Goal: Task Accomplishment & Management: Use online tool/utility

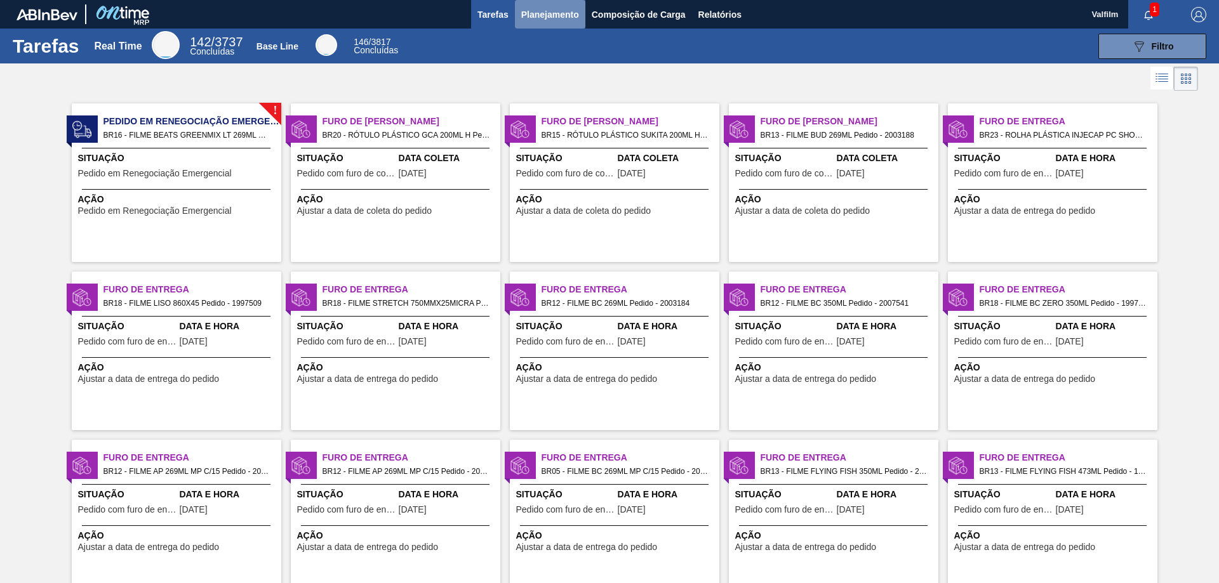
click at [545, 22] on span "Planejamento" at bounding box center [550, 14] width 58 height 15
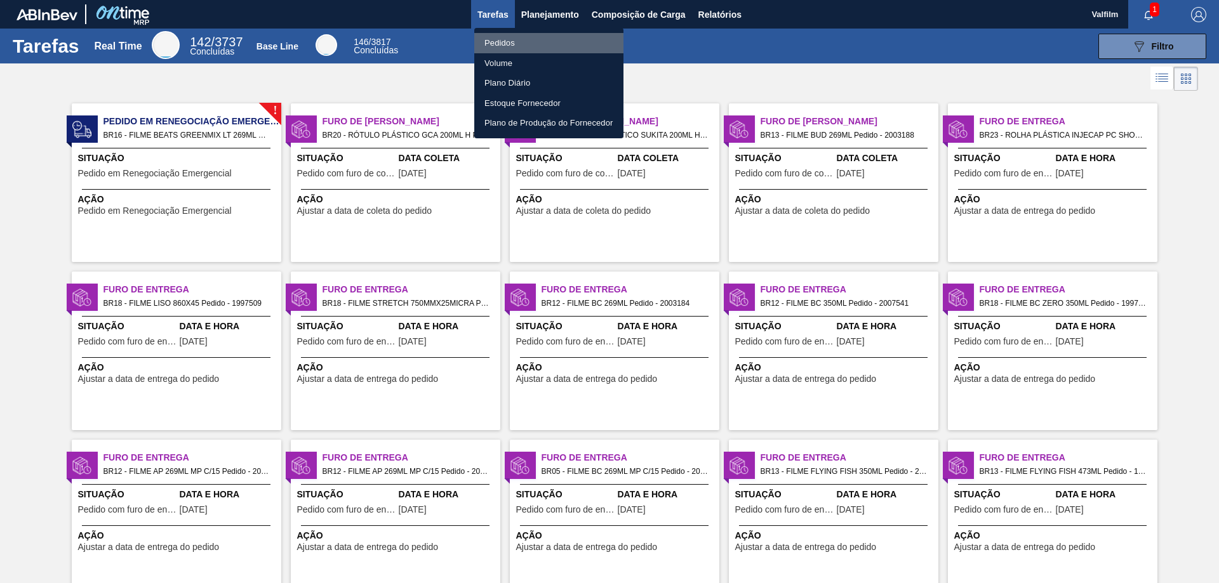
click at [542, 41] on li "Pedidos" at bounding box center [548, 43] width 149 height 20
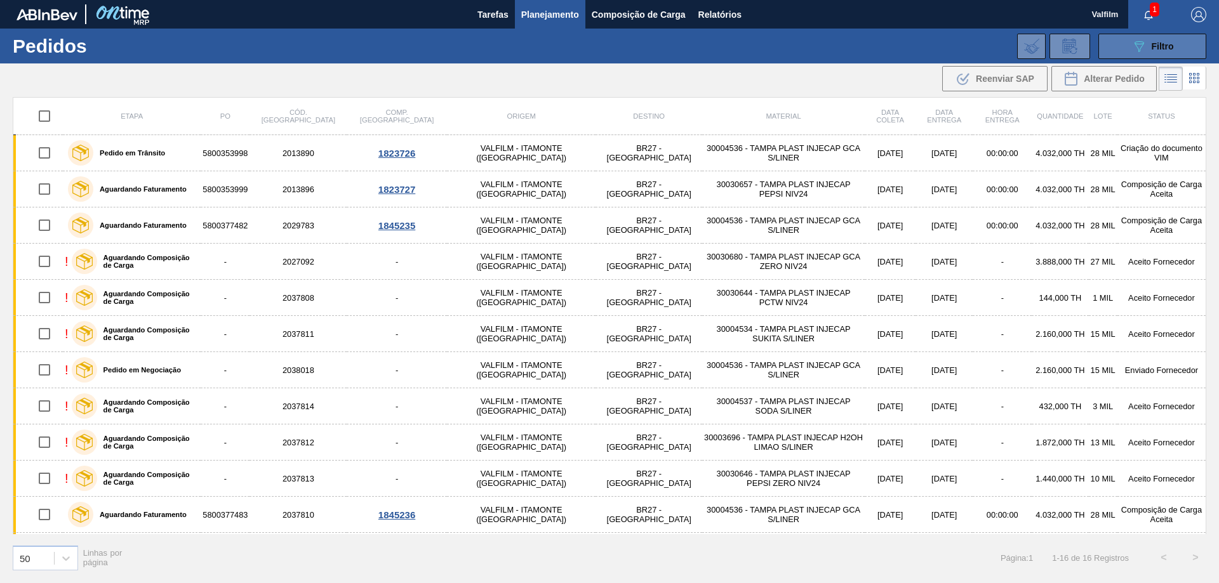
click at [1106, 48] on button "089F7B8B-B2A5-4AFE-B5C0-19BA573D28AC Filtro" at bounding box center [1152, 46] width 108 height 25
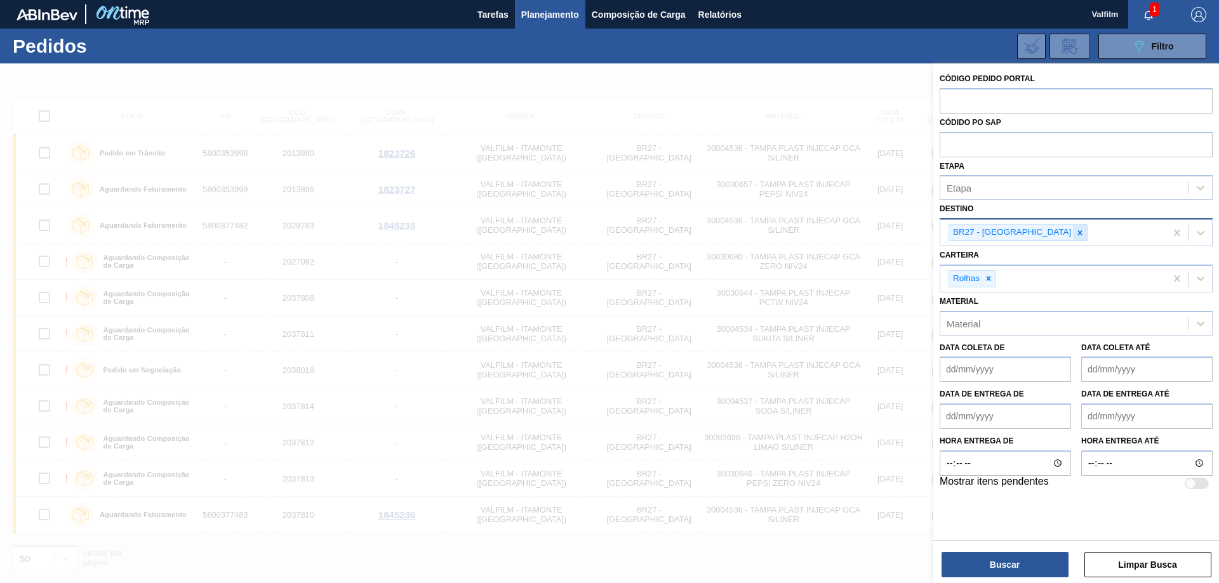
click at [1075, 230] on icon at bounding box center [1079, 232] width 9 height 9
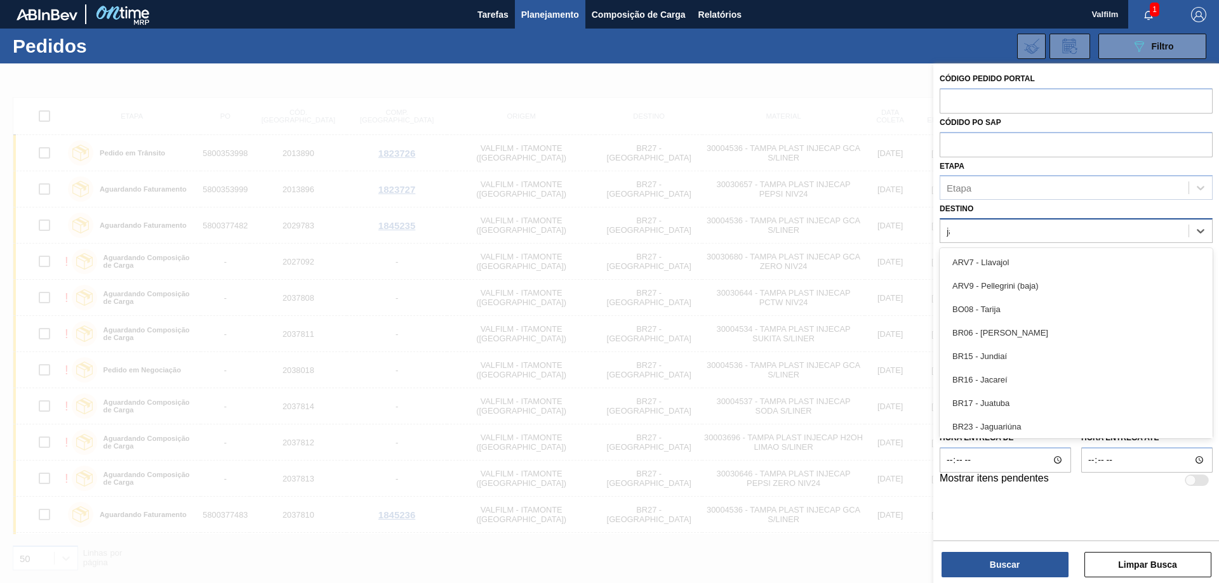
type input "jag"
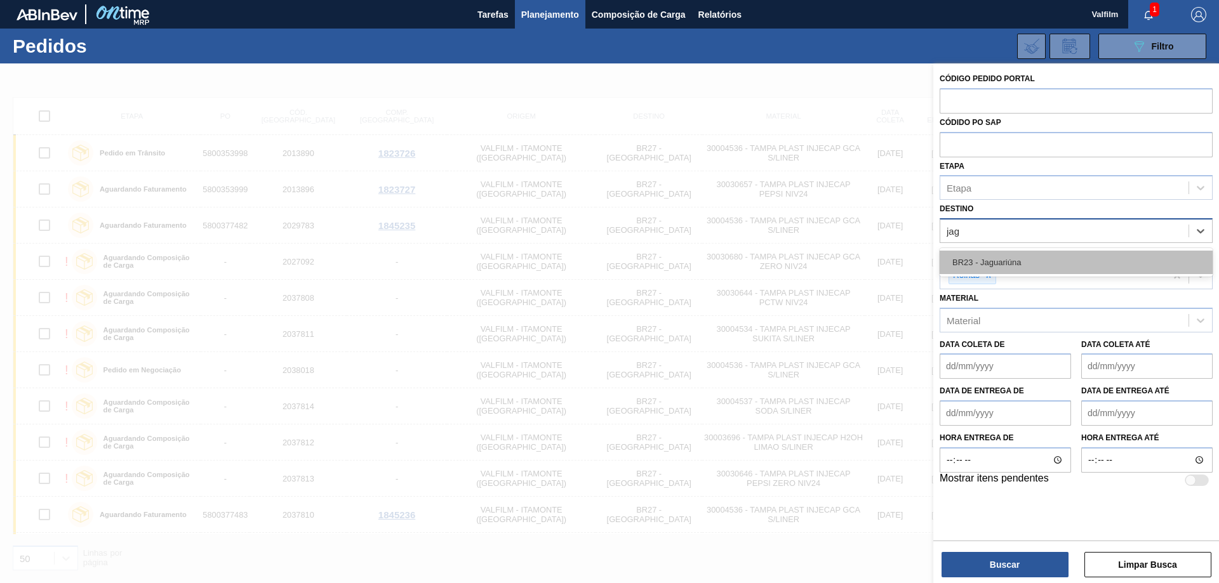
click at [1017, 258] on div "BR23 - Jaguariúna" at bounding box center [1075, 262] width 273 height 23
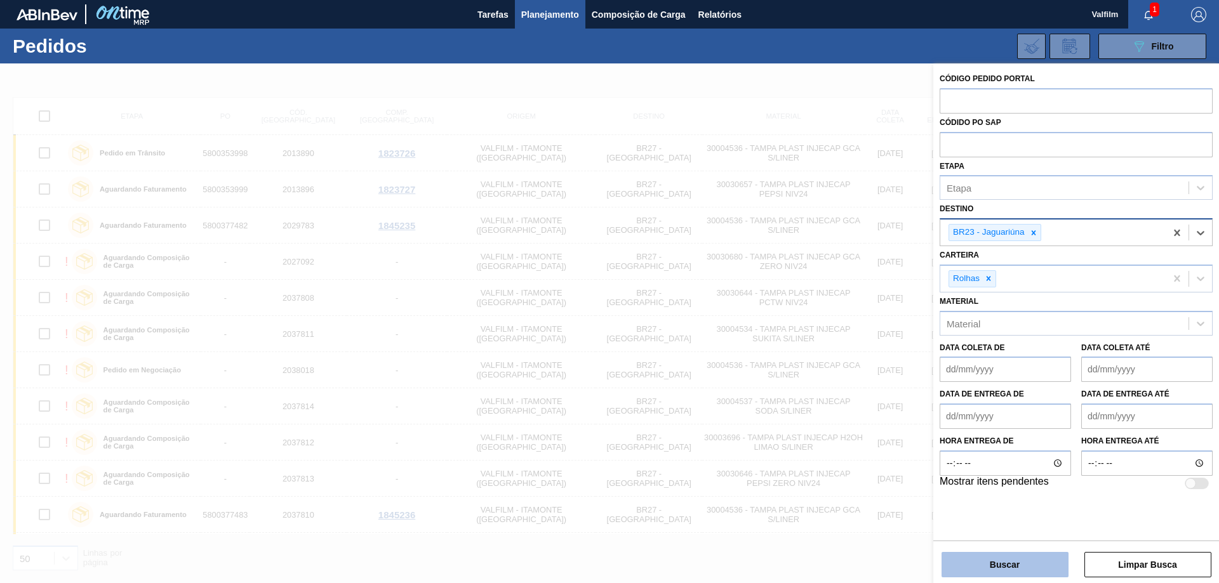
click at [1002, 568] on button "Buscar" at bounding box center [1004, 564] width 127 height 25
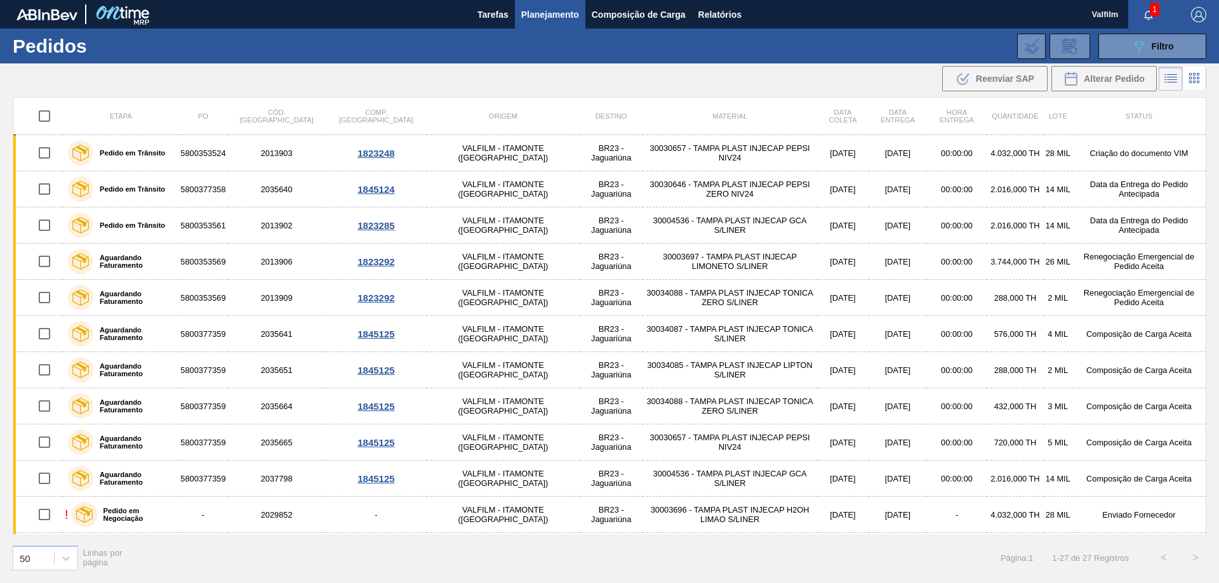
click at [691, 57] on div "089F7B8B-B2A5-4AFE-B5C0-19BA573D28AC Filtro Código Pedido Portal Códido PO SAP …" at bounding box center [707, 46] width 1010 height 38
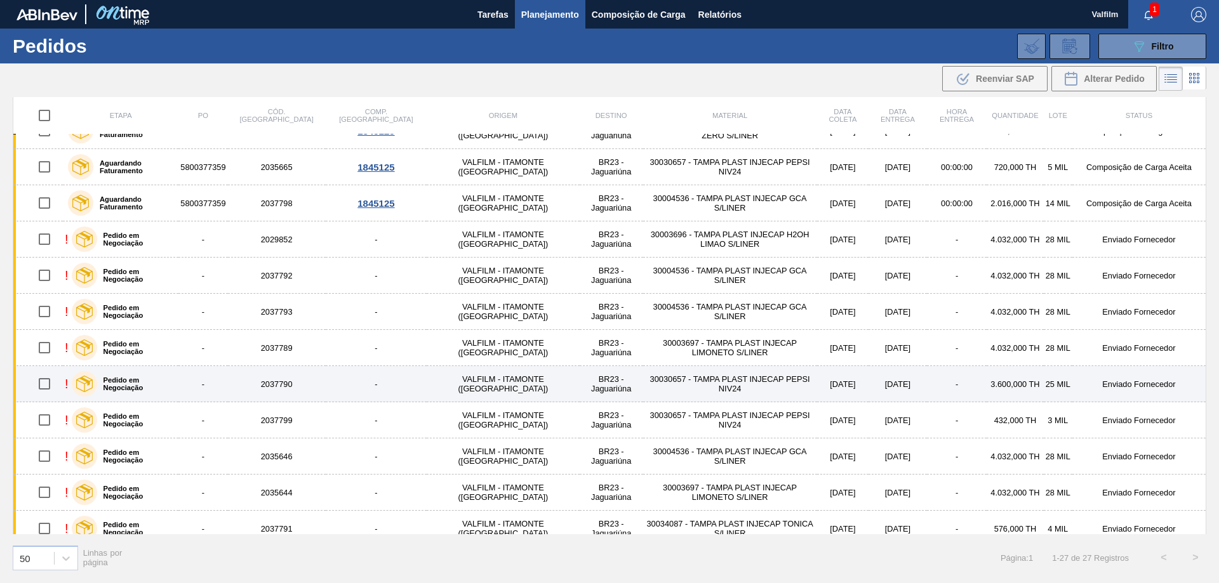
scroll to position [254, 0]
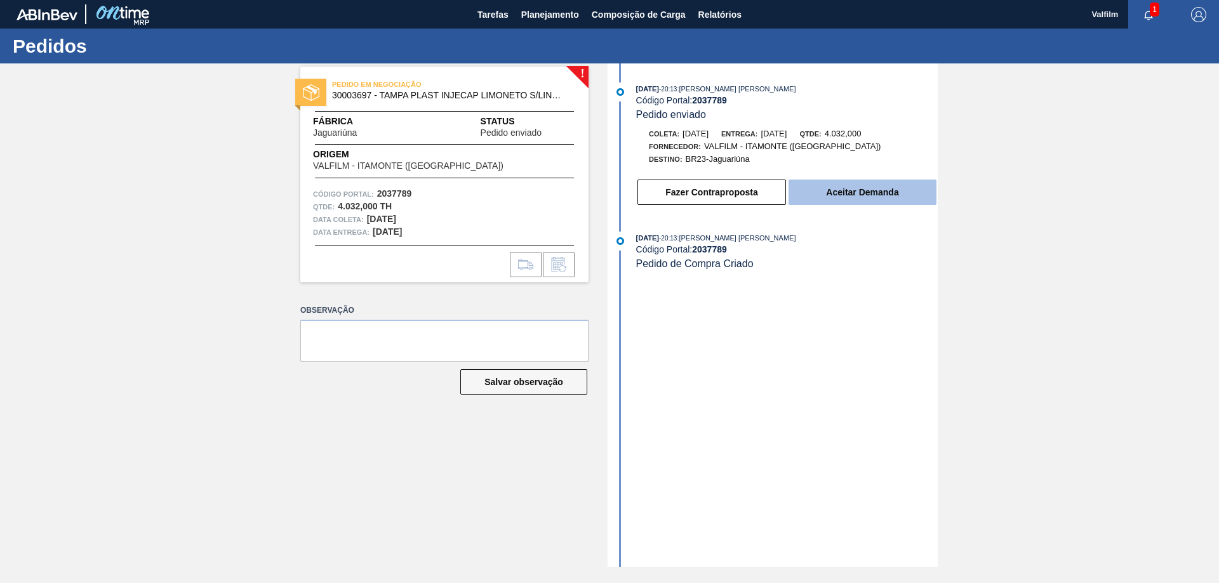
click at [865, 186] on button "Aceitar Demanda" at bounding box center [862, 192] width 148 height 25
click at [885, 186] on button "Aceitar Demanda" at bounding box center [862, 192] width 148 height 25
click at [851, 191] on button "Aceitar Demanda" at bounding box center [862, 192] width 148 height 25
click at [826, 193] on button "Aceitar Demanda" at bounding box center [862, 192] width 148 height 25
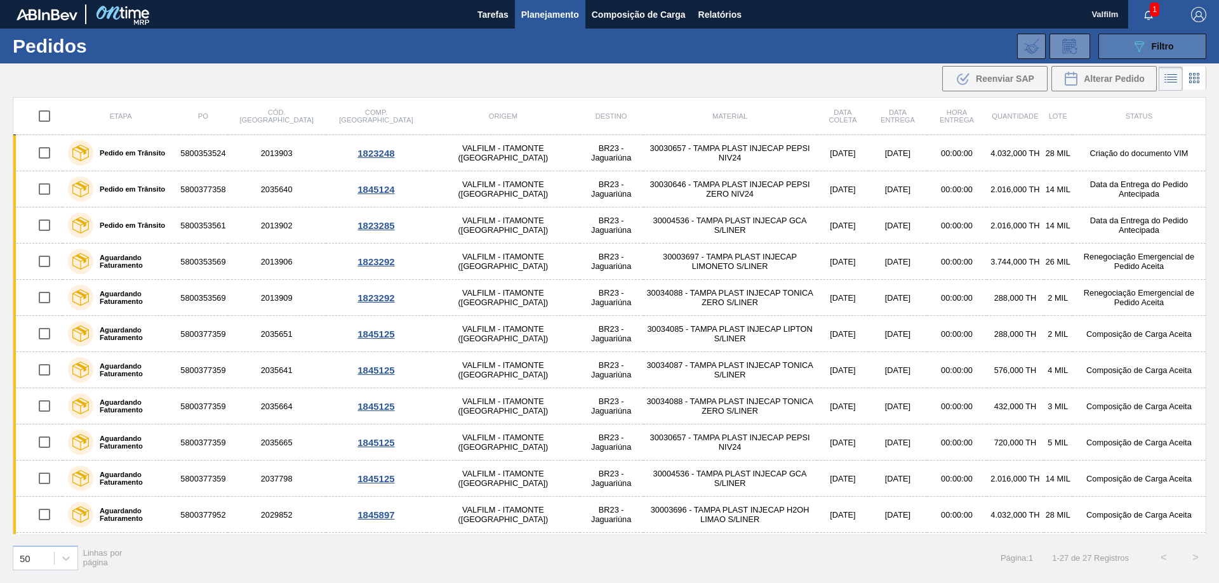
click at [1166, 50] on span "Filtro" at bounding box center [1162, 46] width 22 height 10
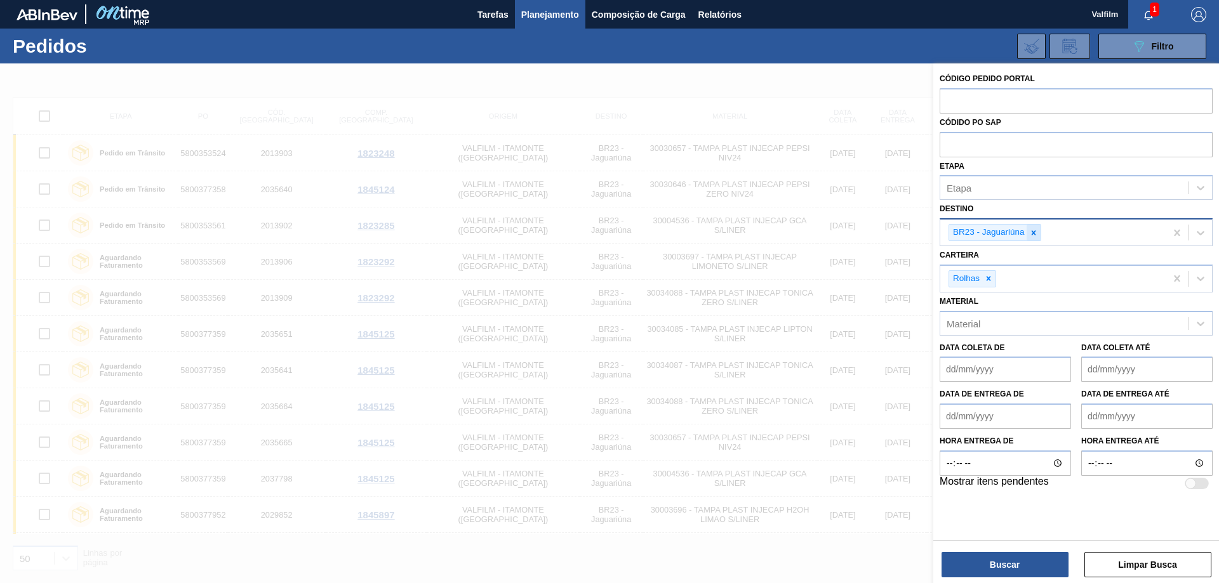
click at [1029, 234] on icon at bounding box center [1033, 232] width 9 height 9
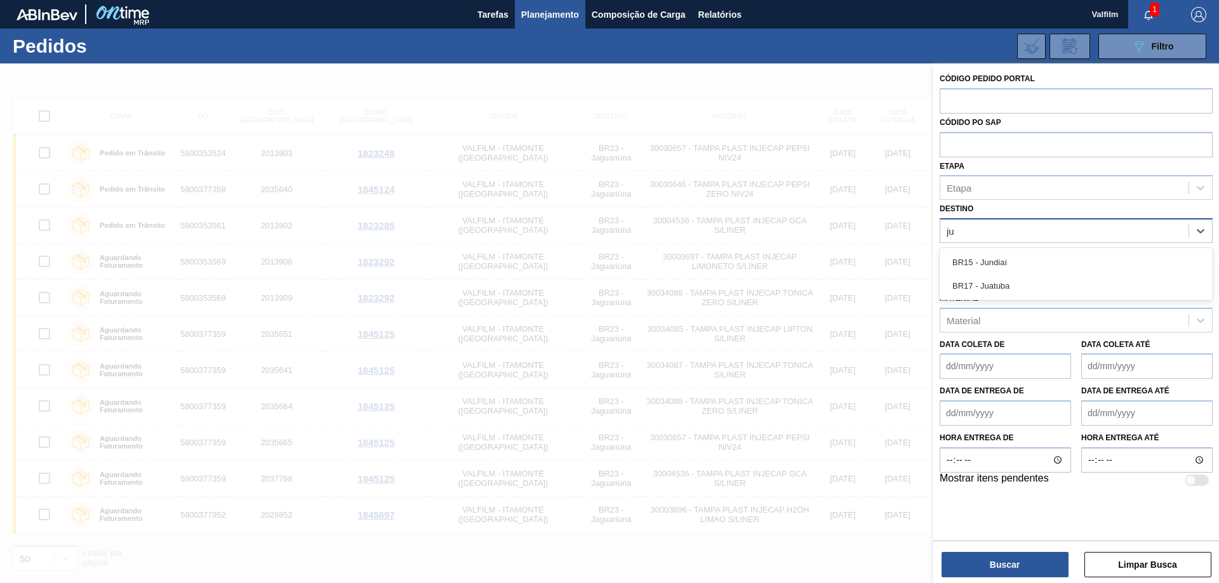
type input "jun"
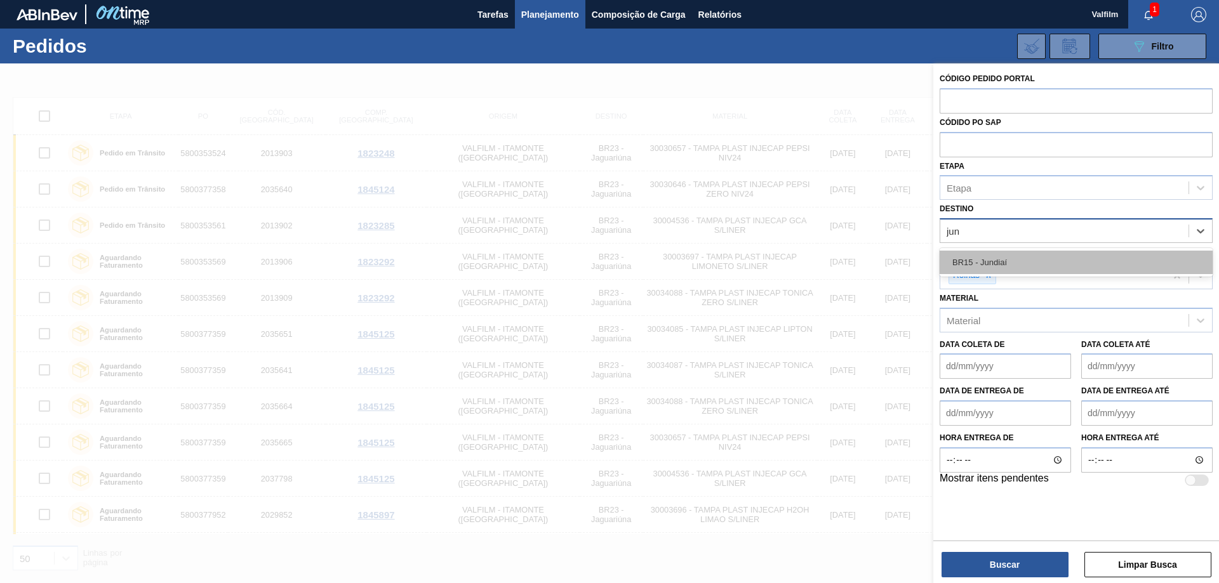
click at [1122, 268] on div "BR15 - Jundiaí" at bounding box center [1075, 262] width 273 height 23
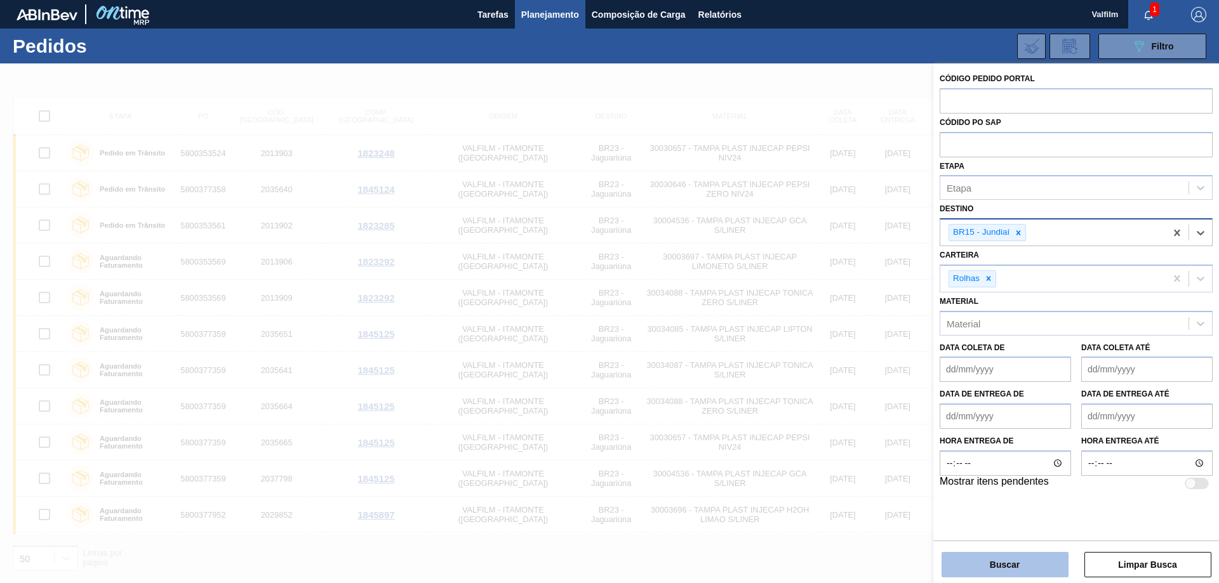
click at [986, 567] on button "Buscar" at bounding box center [1004, 564] width 127 height 25
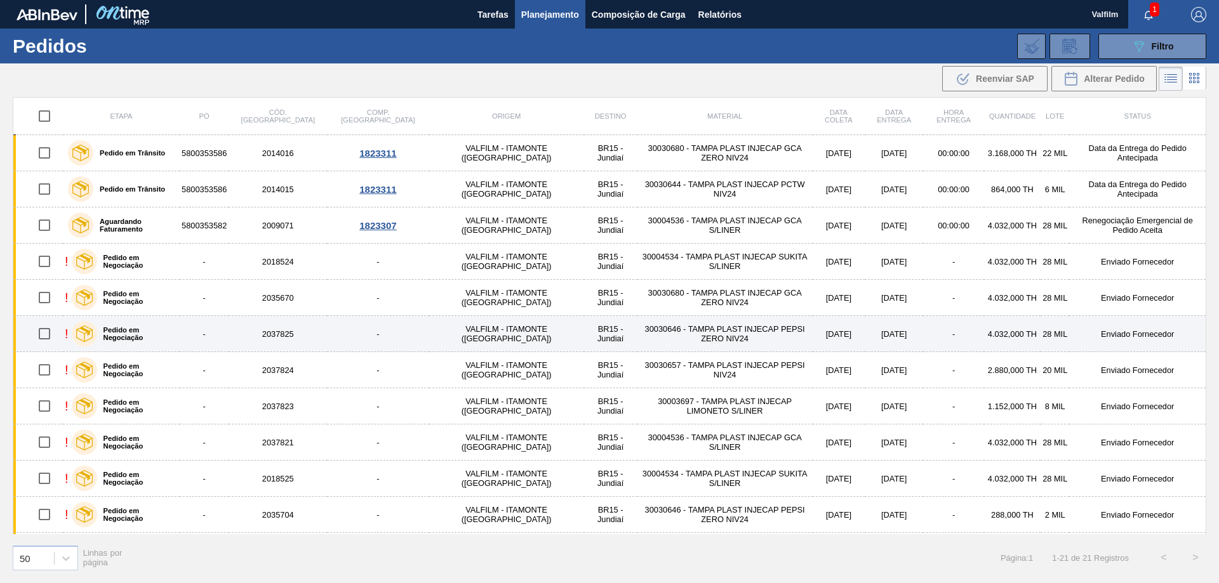
scroll to position [63, 0]
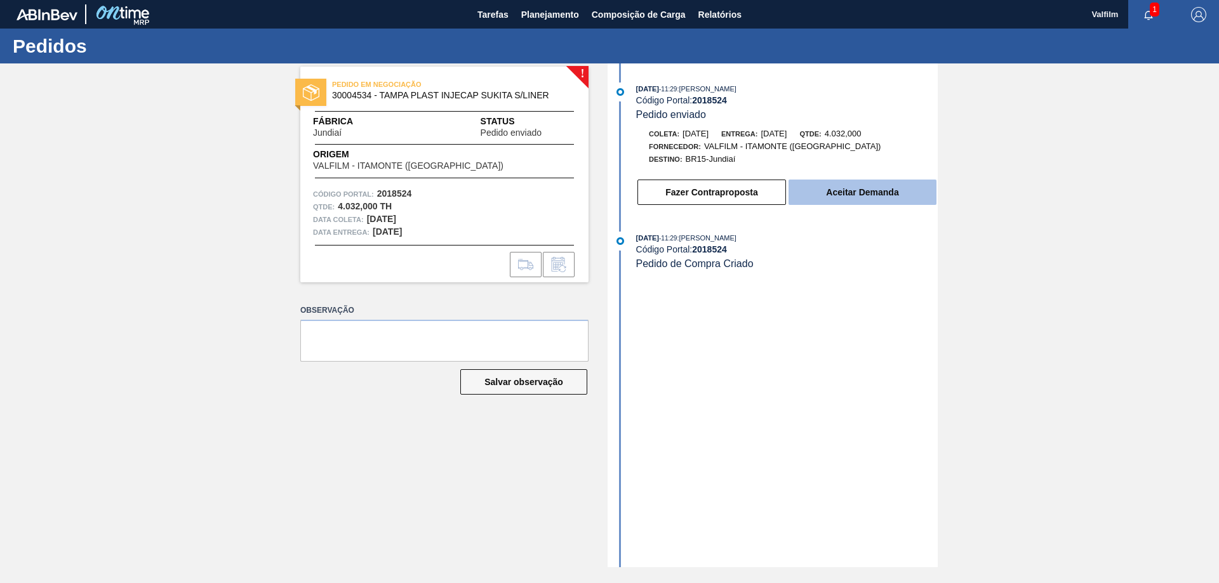
click at [899, 197] on button "Aceitar Demanda" at bounding box center [862, 192] width 148 height 25
click at [849, 189] on button "Aceitar Demanda" at bounding box center [862, 192] width 148 height 25
click at [868, 197] on button "Aceitar Demanda" at bounding box center [862, 192] width 148 height 25
click at [843, 203] on button "Aceitar Demanda" at bounding box center [862, 192] width 148 height 25
click at [861, 195] on button "Aceitar Demanda" at bounding box center [862, 192] width 148 height 25
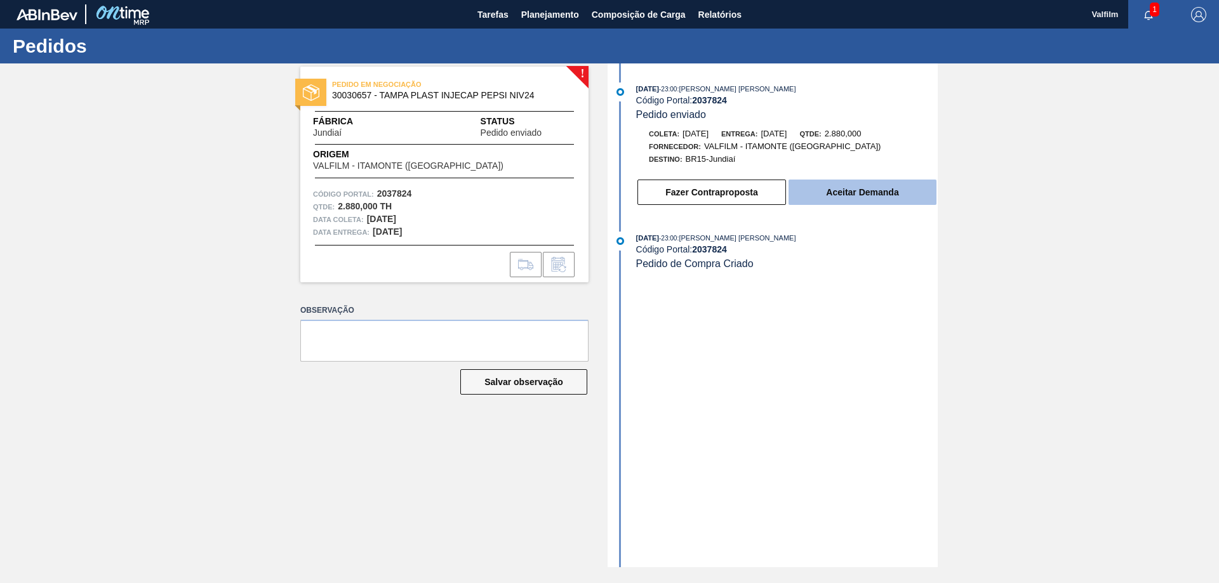
click at [859, 192] on button "Aceitar Demanda" at bounding box center [862, 192] width 148 height 25
click at [863, 198] on button "Aceitar Demanda" at bounding box center [862, 192] width 148 height 25
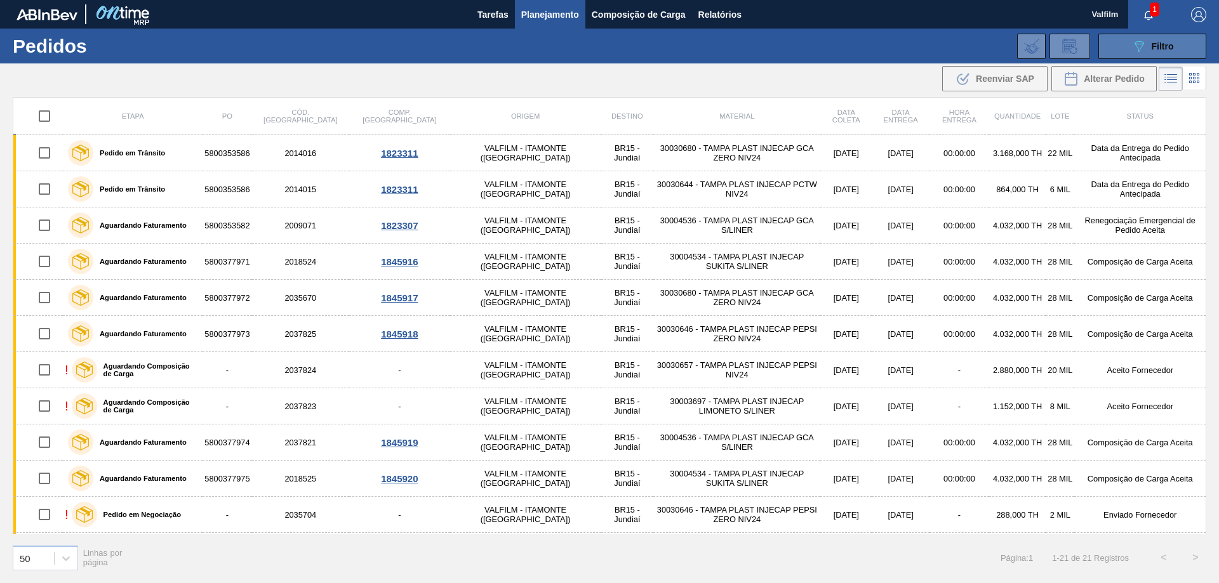
click at [1149, 49] on div "089F7B8B-B2A5-4AFE-B5C0-19BA573D28AC Filtro" at bounding box center [1152, 46] width 43 height 15
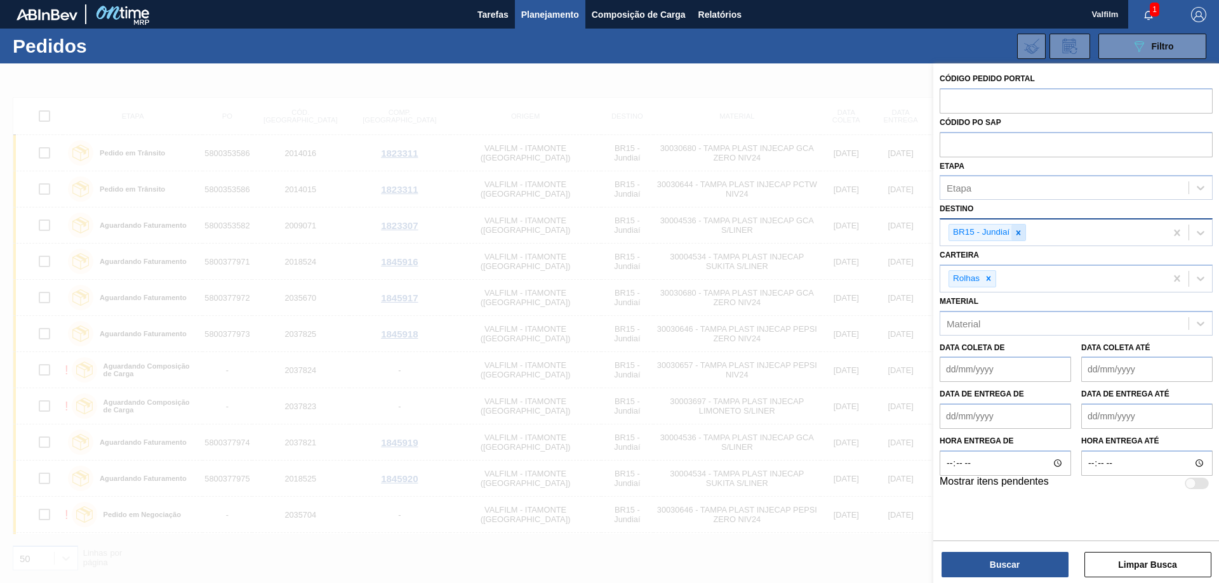
click at [1016, 234] on icon at bounding box center [1018, 232] width 9 height 9
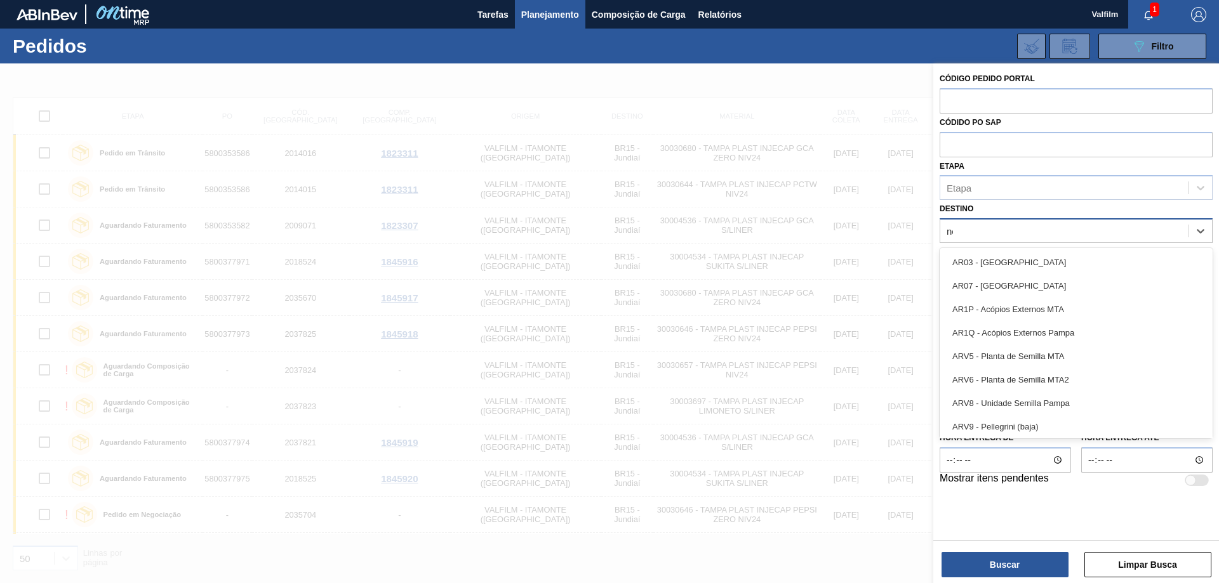
type input "nova"
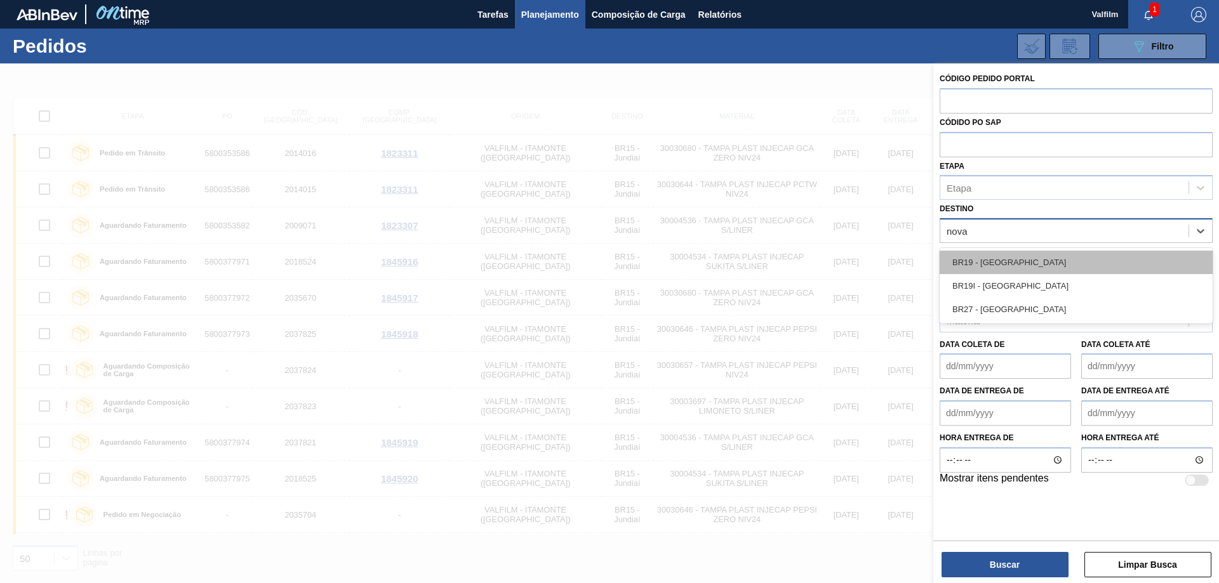
click at [1021, 268] on div "BR19 - Nova Rio" at bounding box center [1075, 262] width 273 height 23
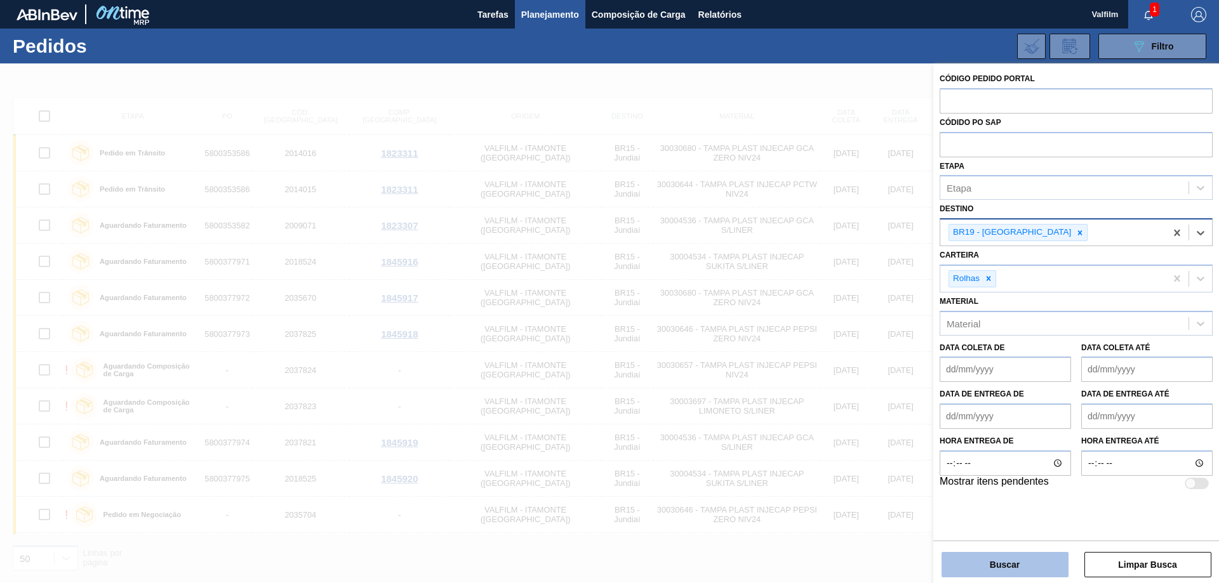
click at [1003, 568] on button "Buscar" at bounding box center [1004, 564] width 127 height 25
